Goal: Transaction & Acquisition: Purchase product/service

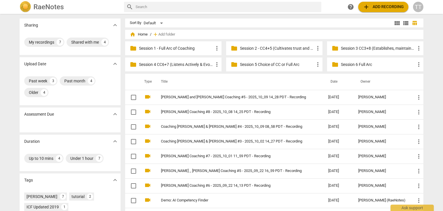
click at [145, 2] on input "text" at bounding box center [228, 6] width 184 height 9
type input "[PERSON_NAME]"
click at [290, 7] on input "[PERSON_NAME]" at bounding box center [223, 6] width 175 height 9
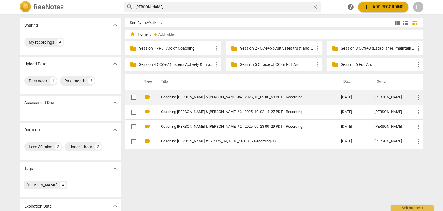
click at [220, 92] on td "Coaching [PERSON_NAME] & [PERSON_NAME] #4 - 2025_10_09 08_58 PDT - Recording" at bounding box center [245, 97] width 183 height 15
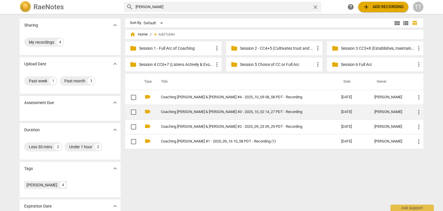
click at [180, 116] on td "Coaching [PERSON_NAME] & [PERSON_NAME] #3 - 2025_10_02 14_27 PDT - Recording" at bounding box center [245, 112] width 183 height 15
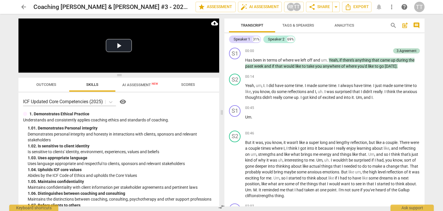
click at [143, 84] on span "AI Assessment New" at bounding box center [140, 85] width 36 height 4
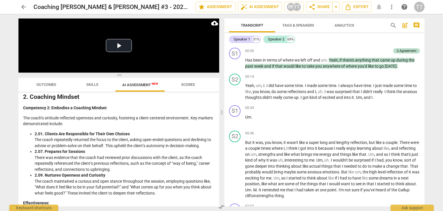
scroll to position [210, 0]
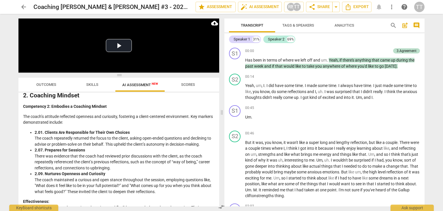
click at [185, 81] on span "Scores" at bounding box center [188, 85] width 28 height 8
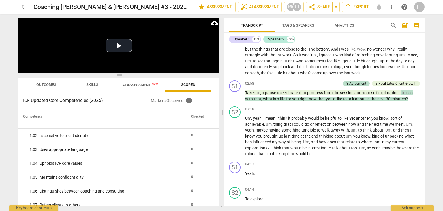
scroll to position [0, 0]
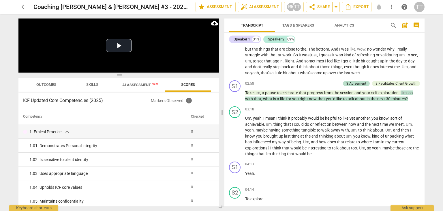
click at [50, 85] on span "Outcomes" at bounding box center [46, 84] width 20 height 4
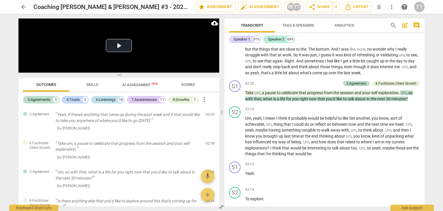
click at [110, 97] on div "6.Listenings" at bounding box center [106, 100] width 20 height 6
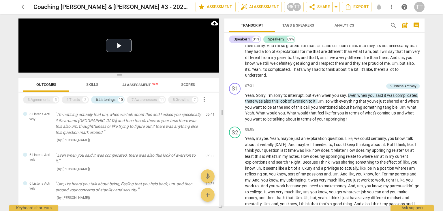
click at [96, 85] on span "Skills" at bounding box center [92, 84] width 12 height 4
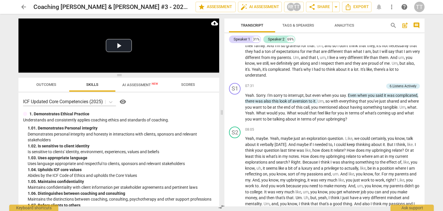
click at [140, 83] on span "AI Assessment New" at bounding box center [140, 85] width 36 height 4
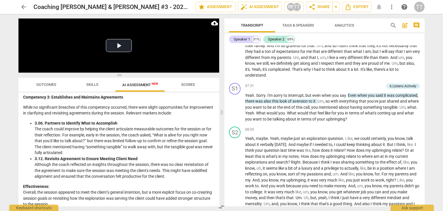
scroll to position [355, 0]
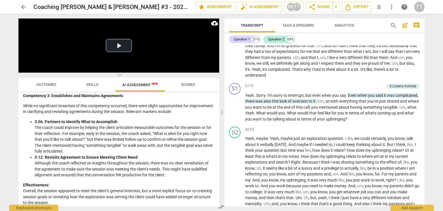
click at [25, 8] on span "arrow_back" at bounding box center [23, 6] width 7 height 7
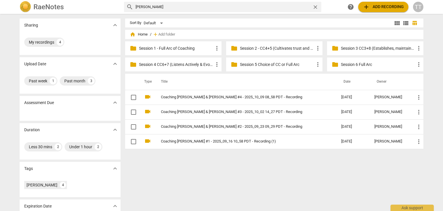
click at [365, 7] on span "add" at bounding box center [366, 6] width 7 height 7
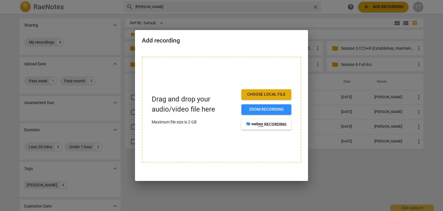
click at [249, 95] on span "Choose local file" at bounding box center [266, 95] width 41 height 6
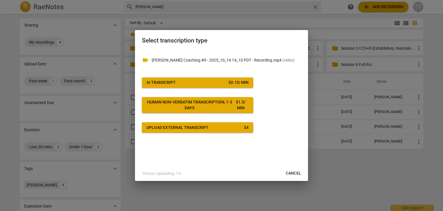
click at [210, 80] on span "AI Transcript $ 0.15 / min" at bounding box center [198, 83] width 102 height 6
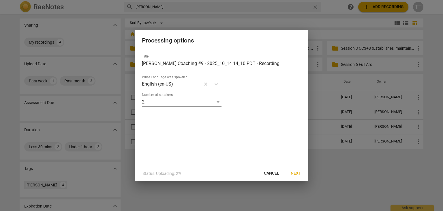
click at [294, 173] on span "Next" at bounding box center [296, 173] width 10 height 6
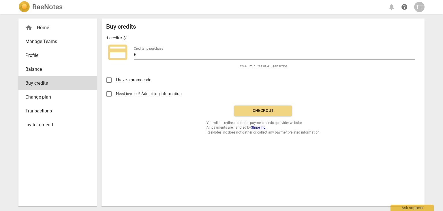
click at [262, 115] on button "Checkout" at bounding box center [263, 110] width 58 height 10
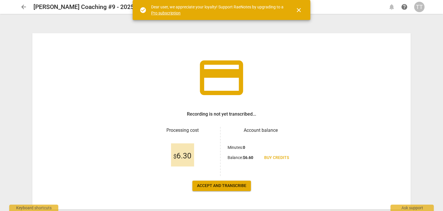
click at [225, 185] on span "Accept and transcribe" at bounding box center [221, 186] width 49 height 6
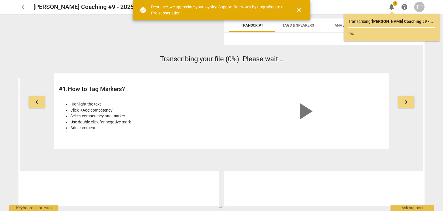
click at [300, 9] on span "close" at bounding box center [299, 10] width 7 height 7
